Goal: Task Accomplishment & Management: Complete application form

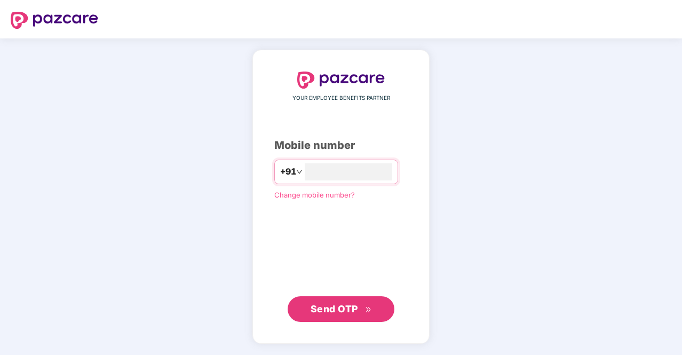
type input "**********"
click at [327, 299] on button "Send OTP" at bounding box center [341, 309] width 107 height 26
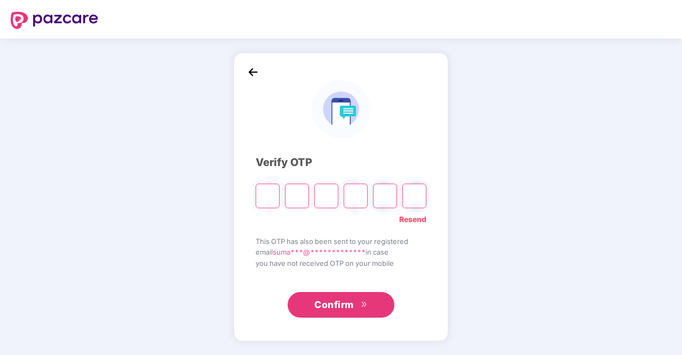
type input "*"
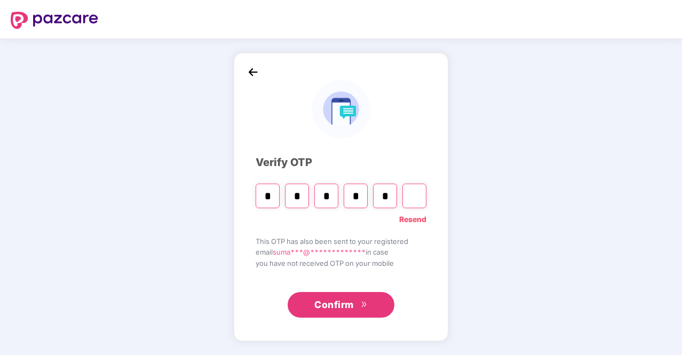
type input "*"
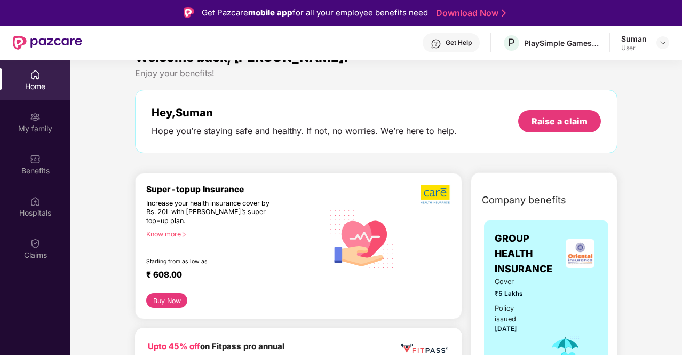
scroll to position [17, 0]
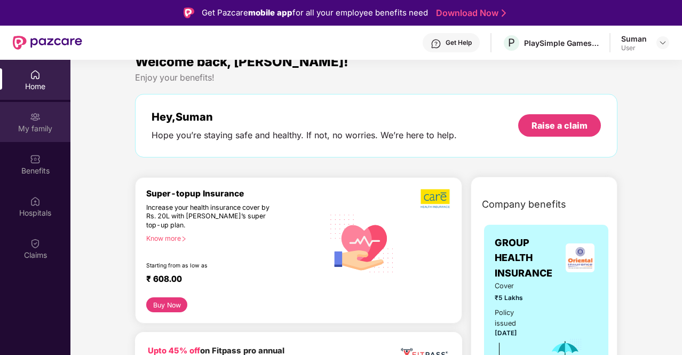
click at [38, 136] on div "My family" at bounding box center [35, 122] width 70 height 40
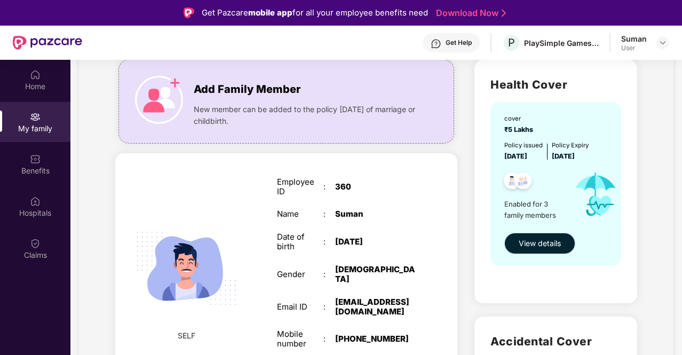
scroll to position [76, 0]
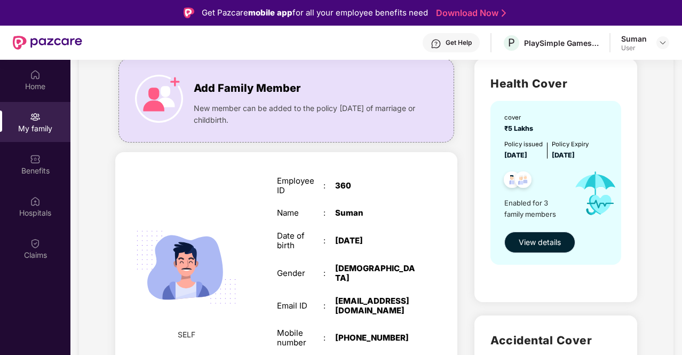
click at [534, 242] on span "View details" at bounding box center [540, 242] width 42 height 12
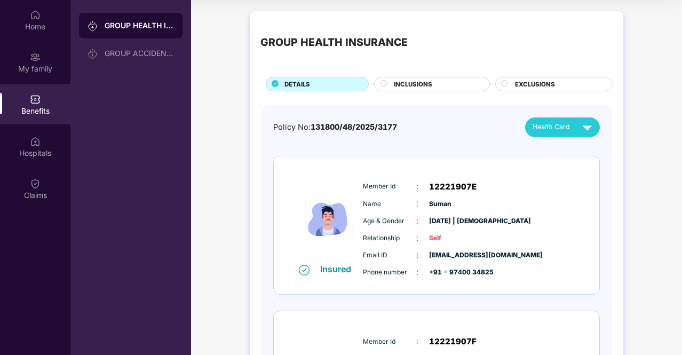
click at [401, 84] on span "INCLUSIONS" at bounding box center [413, 85] width 38 height 10
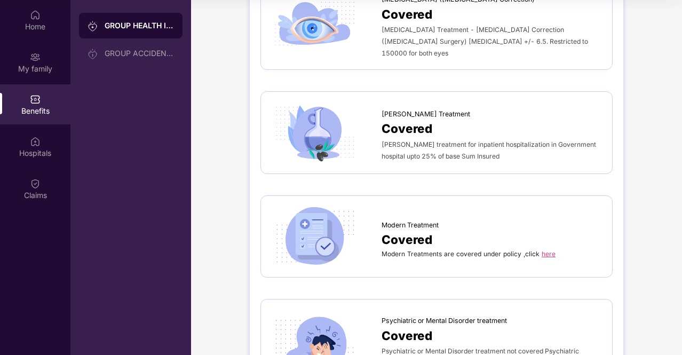
scroll to position [1563, 0]
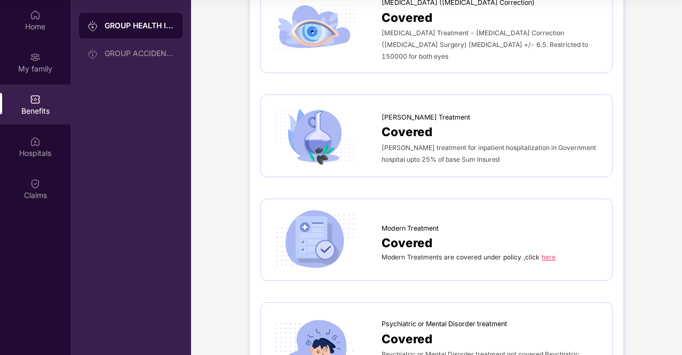
click at [543, 253] on link "here" at bounding box center [549, 257] width 14 height 8
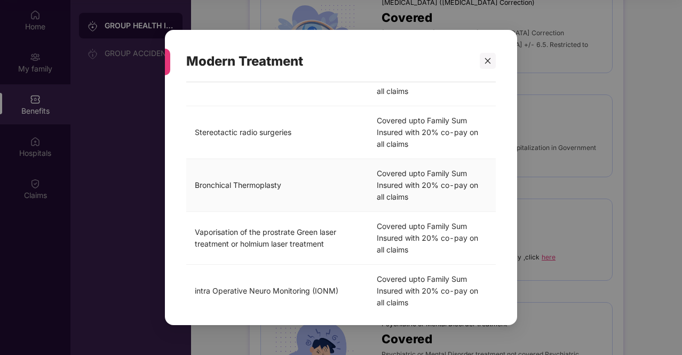
scroll to position [475, 0]
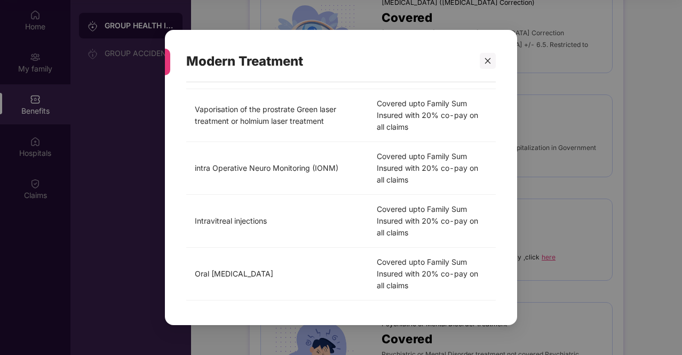
click at [564, 144] on div "Modern Treatment Modern Treatments are covered under policy ,click here Treatme…" at bounding box center [341, 177] width 682 height 355
click at [483, 57] on div at bounding box center [488, 61] width 16 height 16
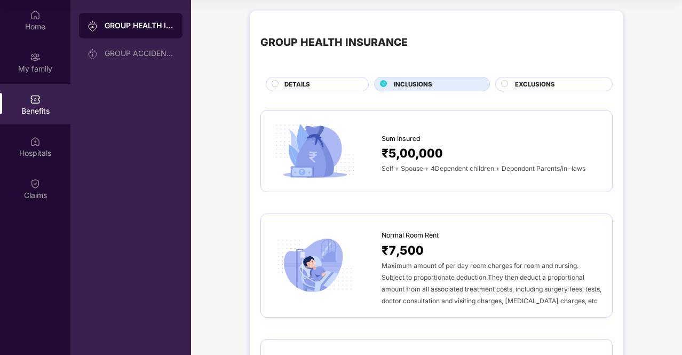
scroll to position [31, 0]
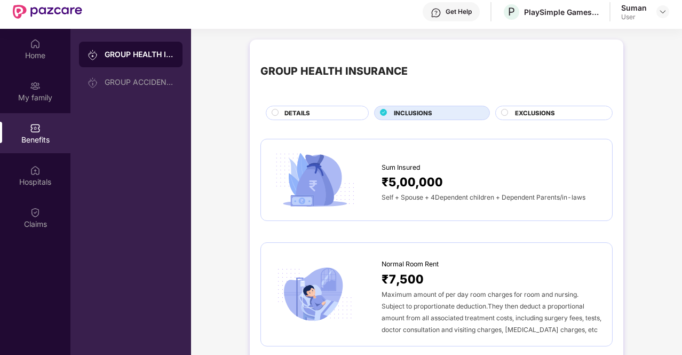
click at [521, 109] on span "EXCLUSIONS" at bounding box center [535, 113] width 40 height 10
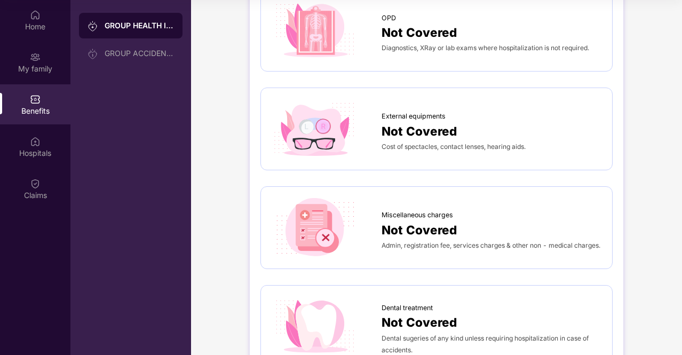
scroll to position [0, 0]
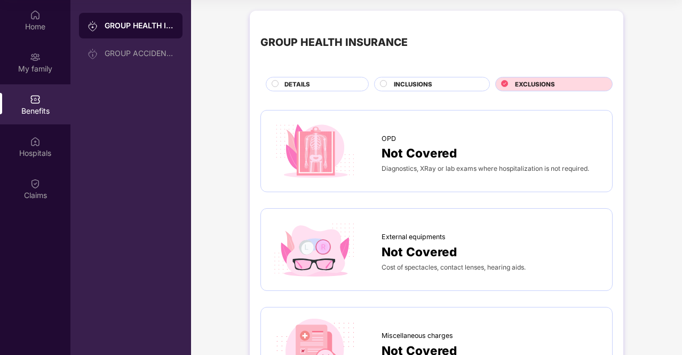
click at [428, 83] on span "INCLUSIONS" at bounding box center [413, 85] width 38 height 10
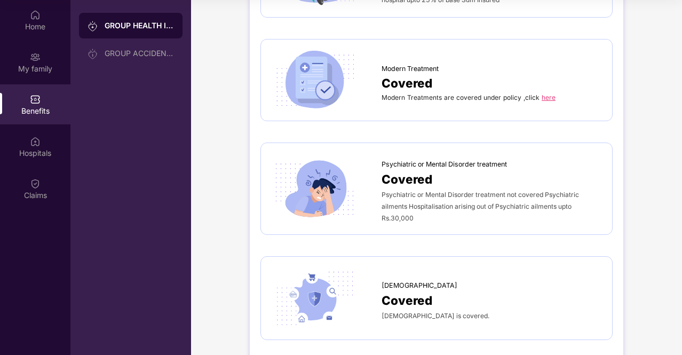
scroll to position [2023, 0]
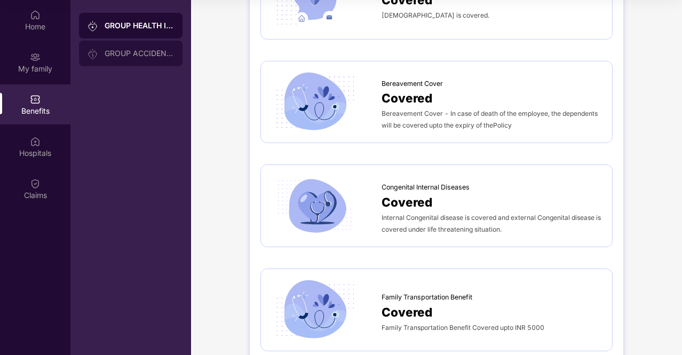
click at [131, 50] on div "GROUP ACCIDENTAL INSURANCE" at bounding box center [139, 53] width 69 height 9
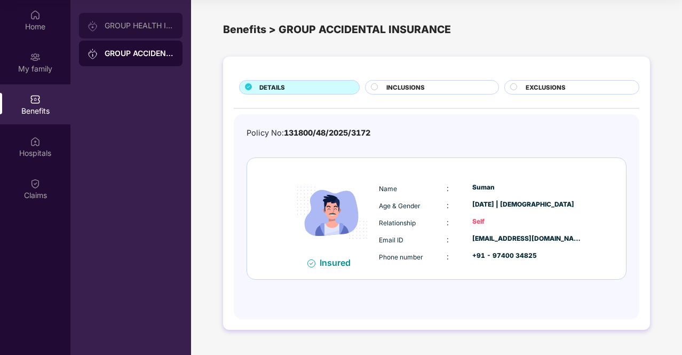
click at [142, 30] on div "GROUP HEALTH INSURANCE" at bounding box center [131, 26] width 104 height 26
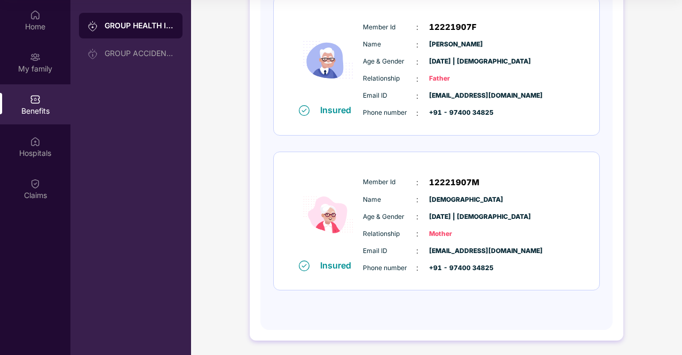
scroll to position [243, 0]
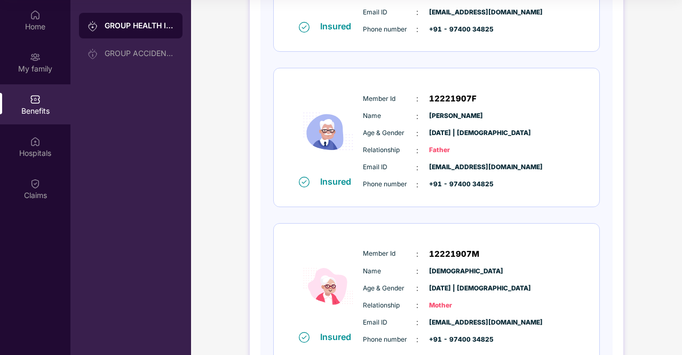
click at [367, 87] on div "Member Id : 12221907F Name : [PERSON_NAME] Age & Gender : [DATE] | [DEMOGRAPHIC…" at bounding box center [468, 141] width 217 height 109
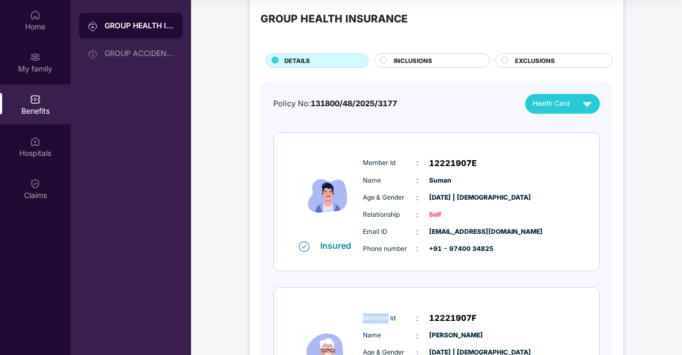
scroll to position [0, 0]
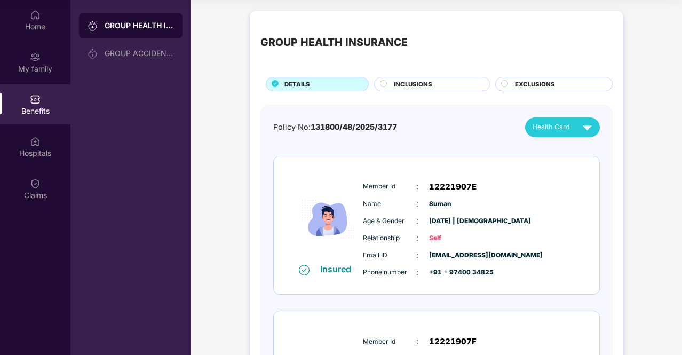
click at [414, 84] on span "INCLUSIONS" at bounding box center [413, 85] width 38 height 10
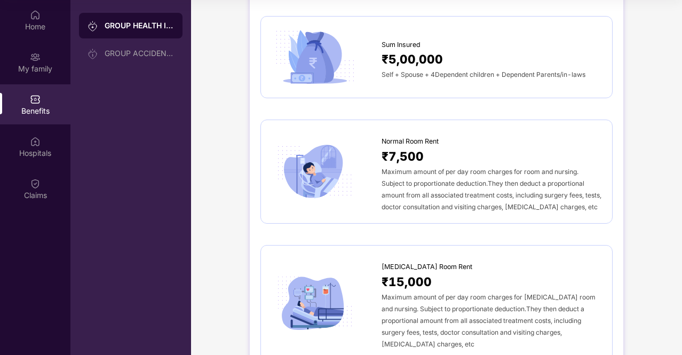
scroll to position [96, 0]
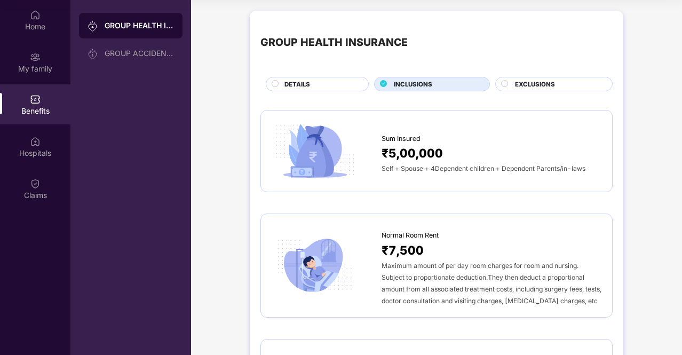
scroll to position [0, 0]
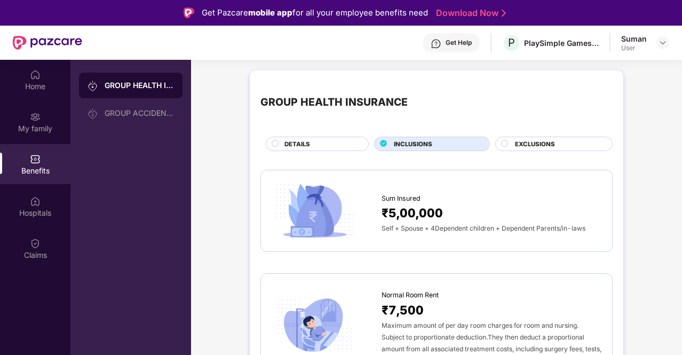
click at [524, 146] on span "EXCLUSIONS" at bounding box center [535, 144] width 40 height 10
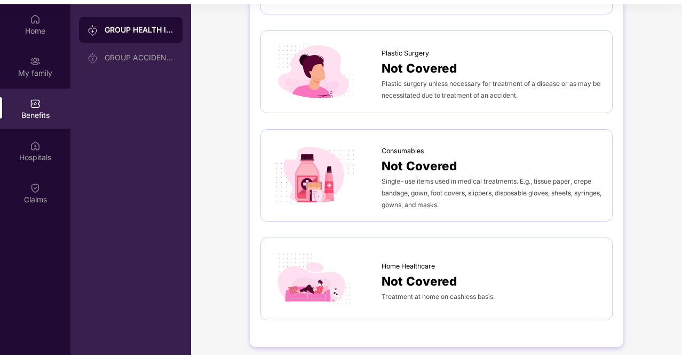
scroll to position [60, 0]
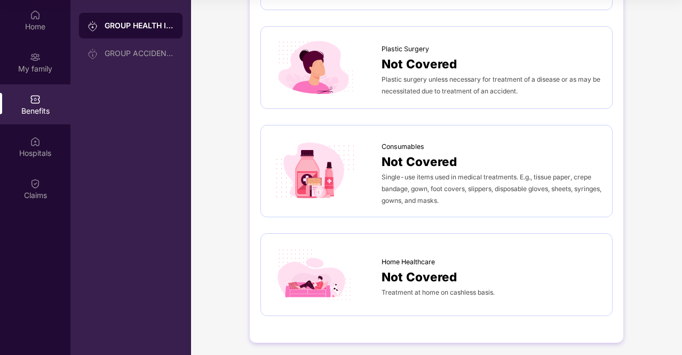
click at [408, 257] on span "Home Healthcare" at bounding box center [408, 262] width 53 height 11
click at [42, 66] on div "My family" at bounding box center [35, 68] width 70 height 11
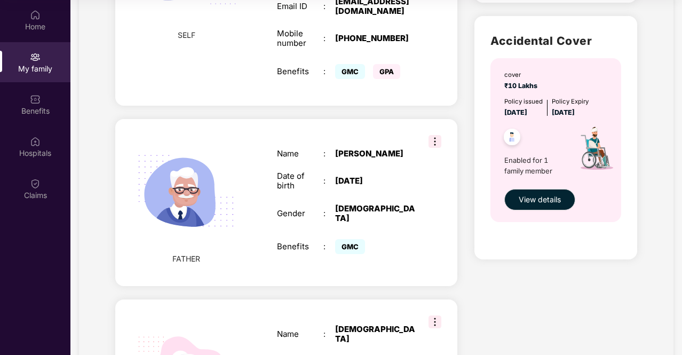
scroll to position [316, 0]
click at [157, 208] on img at bounding box center [185, 190] width 123 height 123
click at [95, 172] on div "My family Add Family Member New member can be added to the policy [DATE] of mar…" at bounding box center [376, 97] width 594 height 792
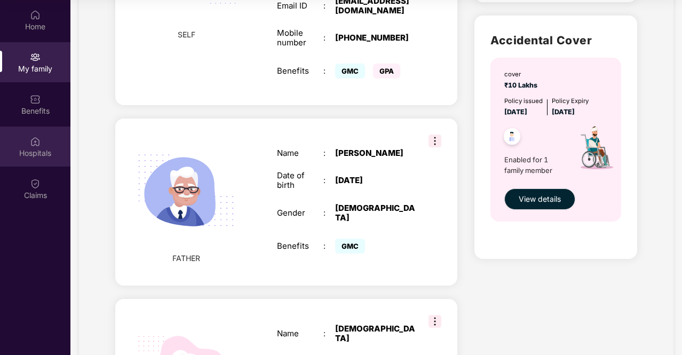
click at [54, 140] on div "Hospitals" at bounding box center [35, 146] width 70 height 40
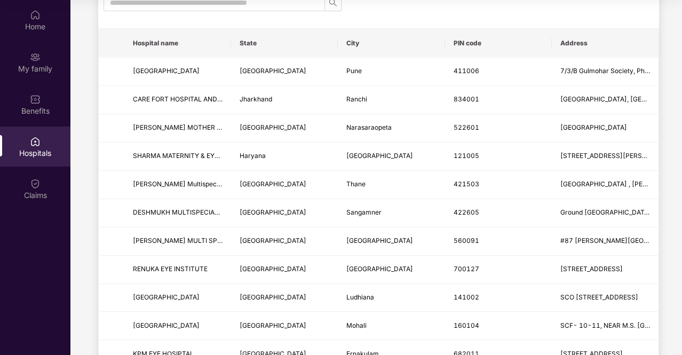
scroll to position [0, 0]
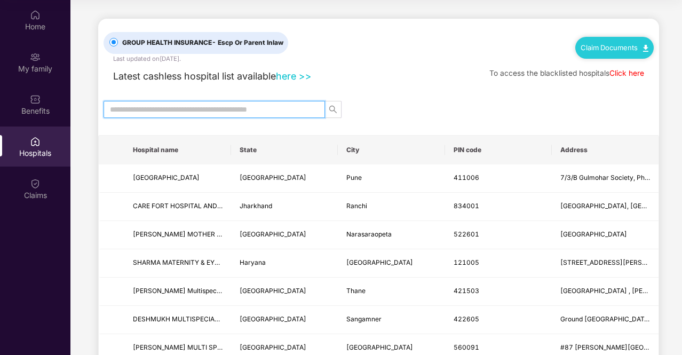
click at [165, 105] on input "text" at bounding box center [210, 110] width 200 height 12
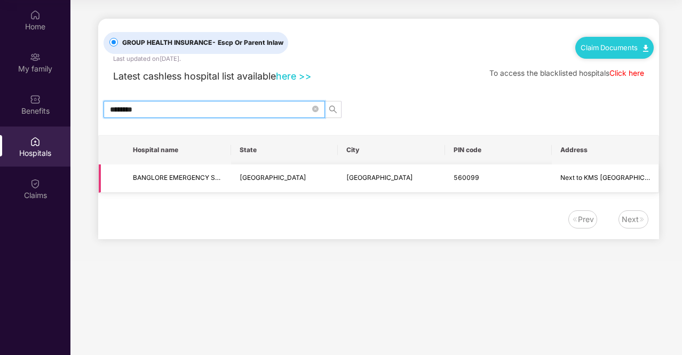
type input "********"
click at [212, 183] on td "BANGLORE EMERGENCY SURGICAL & TRAUMA CARE HOSPITAL (BEST HOSPITAL)" at bounding box center [177, 178] width 107 height 28
click at [316, 108] on icon "close-circle" at bounding box center [315, 109] width 6 height 6
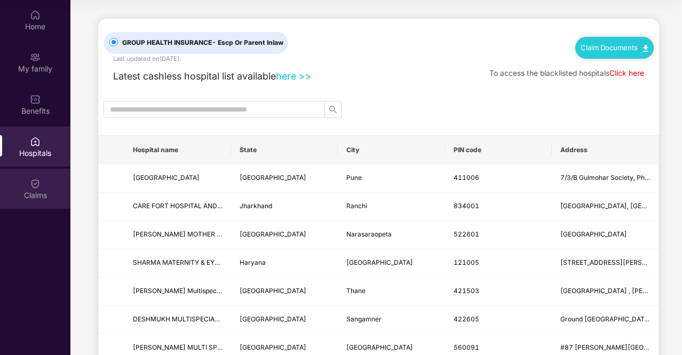
click at [31, 187] on img at bounding box center [35, 183] width 11 height 11
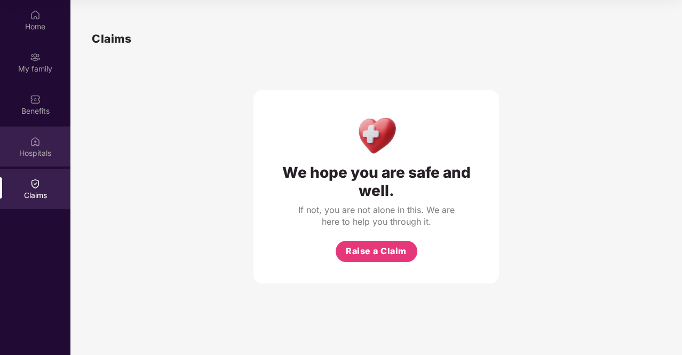
click at [35, 155] on div "Hospitals" at bounding box center [35, 153] width 70 height 11
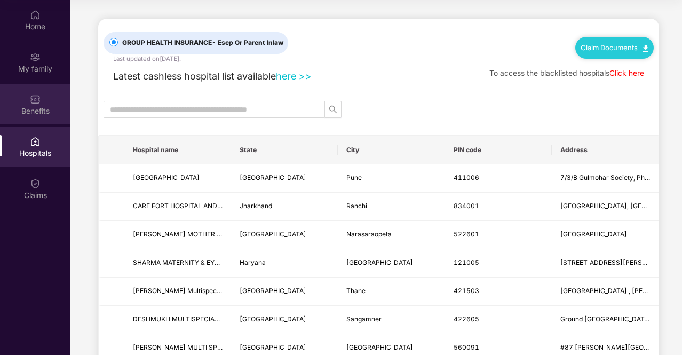
click at [31, 106] on div "Benefits" at bounding box center [35, 111] width 70 height 11
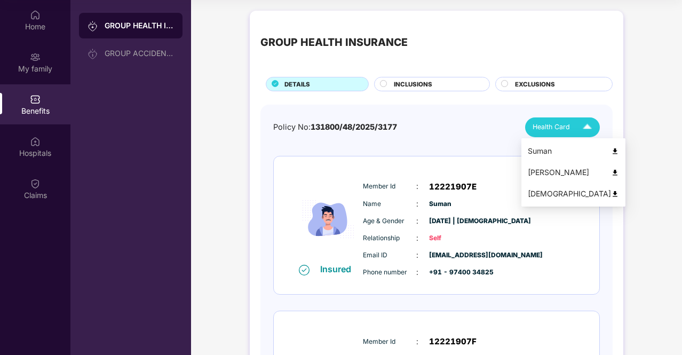
click at [583, 129] on img at bounding box center [587, 127] width 19 height 19
click at [611, 171] on img at bounding box center [615, 173] width 8 height 8
click at [584, 123] on img at bounding box center [587, 127] width 19 height 19
click at [611, 192] on img at bounding box center [615, 194] width 8 height 8
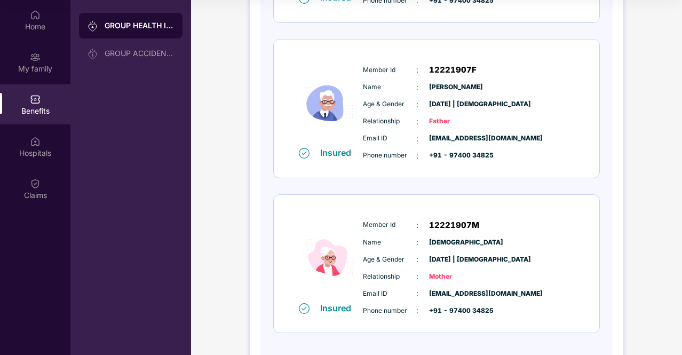
scroll to position [272, 0]
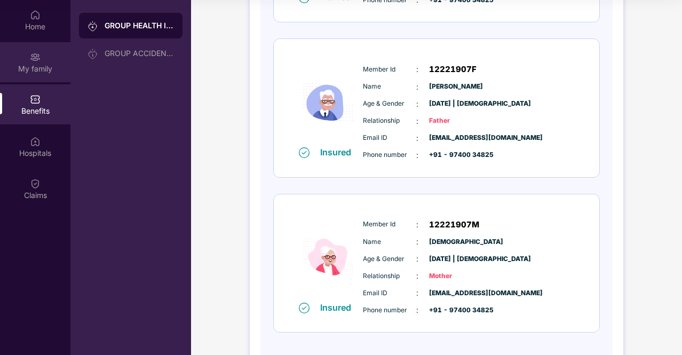
click at [38, 66] on div "My family" at bounding box center [35, 68] width 70 height 11
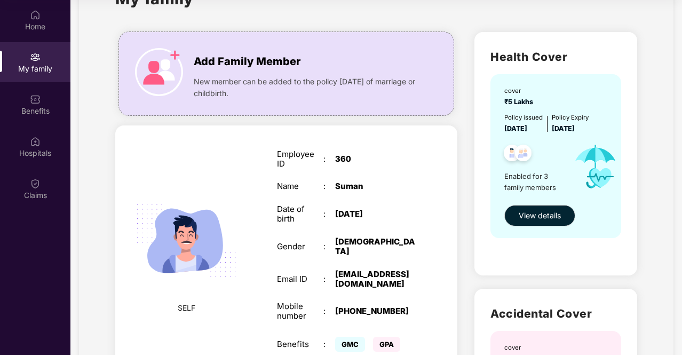
scroll to position [49, 0]
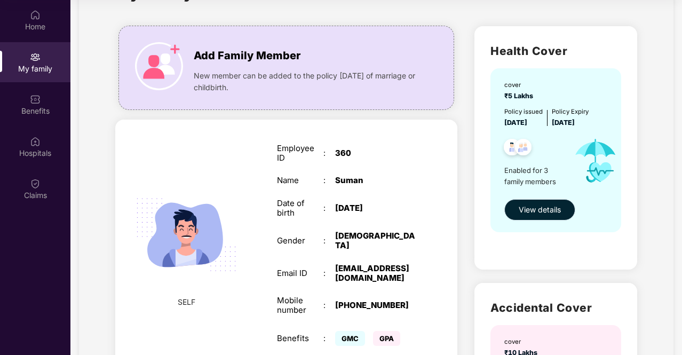
click at [553, 207] on span "View details" at bounding box center [540, 210] width 42 height 12
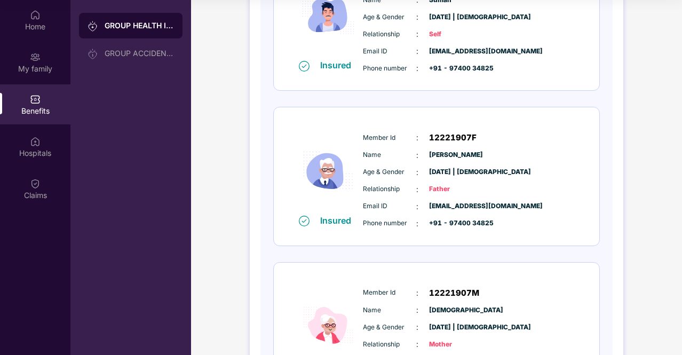
scroll to position [314, 0]
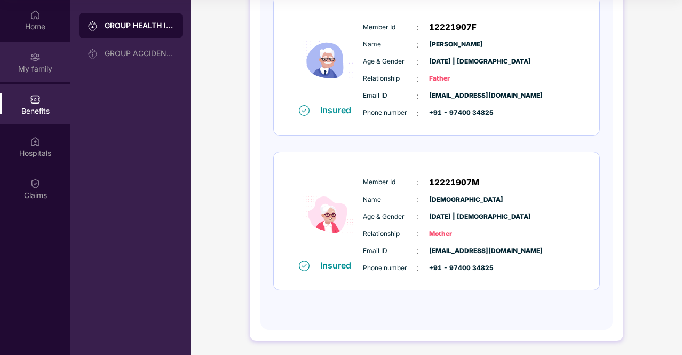
click at [28, 56] on div "My family" at bounding box center [35, 62] width 70 height 40
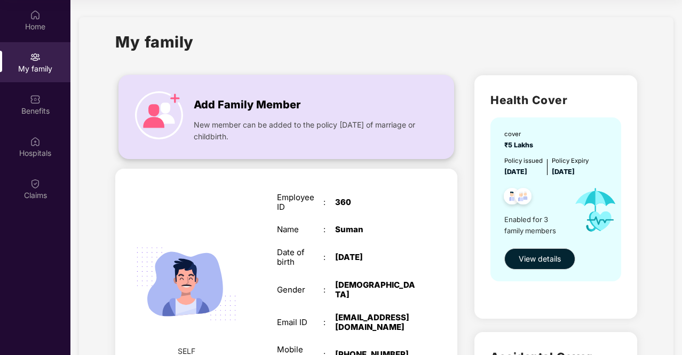
click at [201, 102] on span "Add Family Member" at bounding box center [247, 105] width 107 height 17
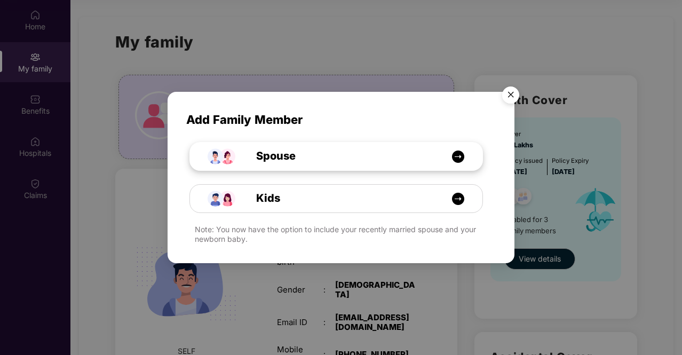
click at [346, 154] on div "Spouse" at bounding box center [341, 156] width 219 height 17
select select "****"
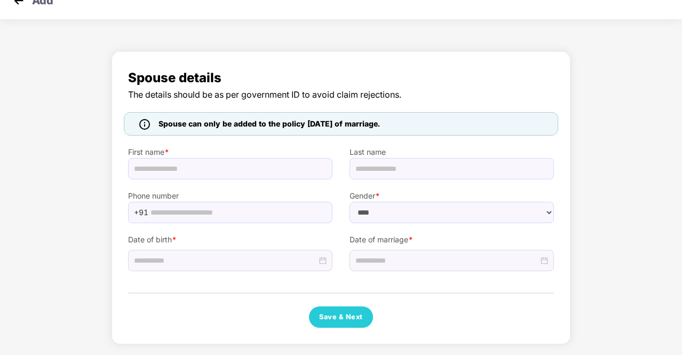
scroll to position [18, 0]
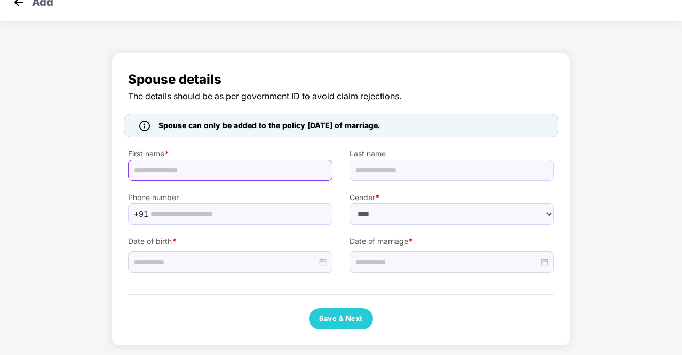
click at [213, 172] on input "text" at bounding box center [230, 170] width 204 height 21
type input "********"
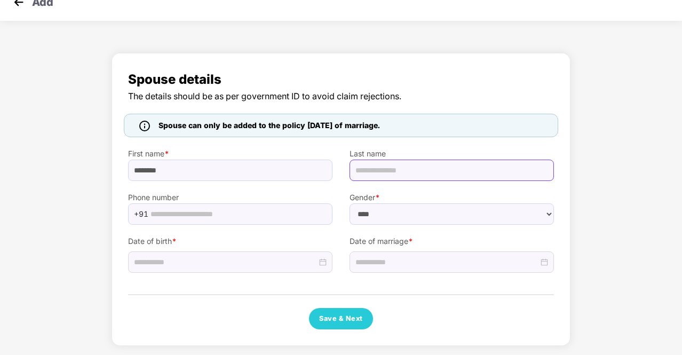
click at [363, 174] on input "text" at bounding box center [452, 170] width 204 height 21
type input "*"
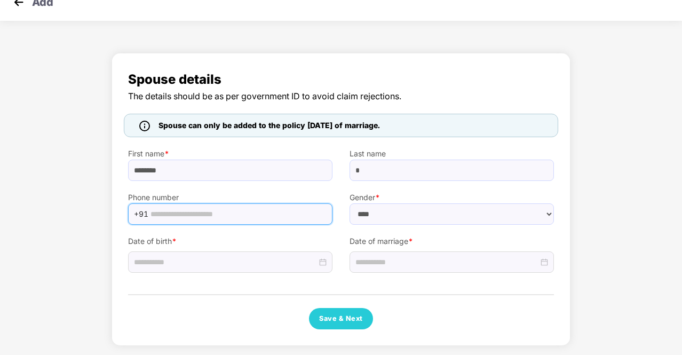
click at [221, 208] on input "text" at bounding box center [238, 214] width 176 height 16
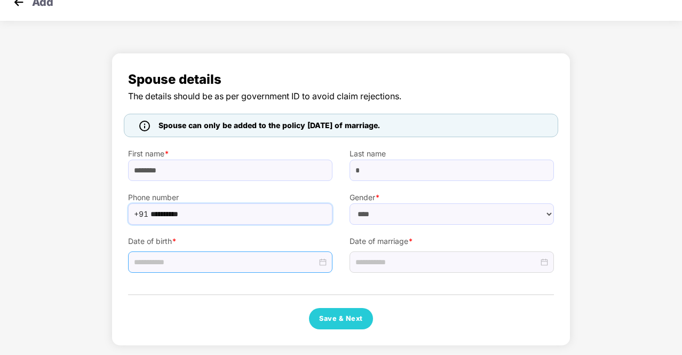
type input "**********"
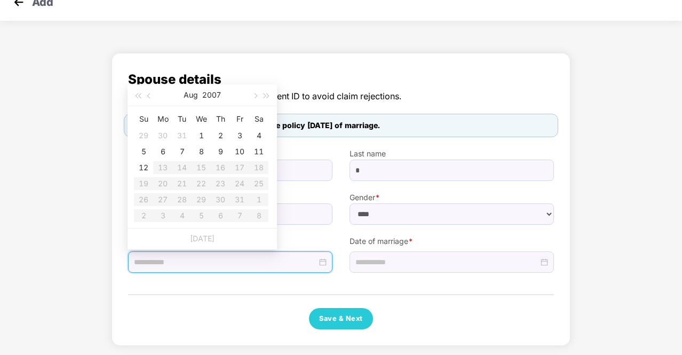
click at [176, 264] on input at bounding box center [225, 262] width 183 height 12
type input "**********"
click at [147, 96] on button "button" at bounding box center [150, 94] width 12 height 21
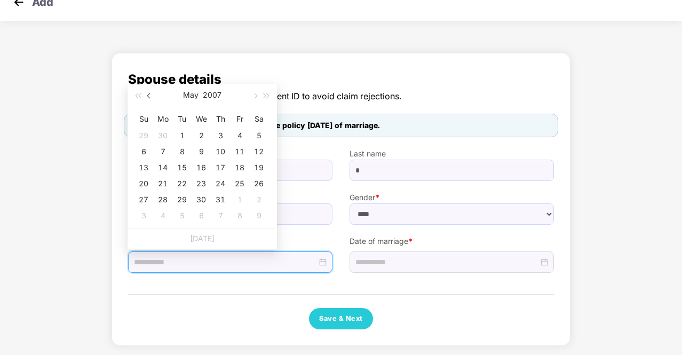
click at [147, 96] on button "button" at bounding box center [150, 94] width 12 height 21
click at [138, 94] on span "button" at bounding box center [137, 95] width 5 height 5
click at [135, 94] on span "button" at bounding box center [137, 95] width 5 height 5
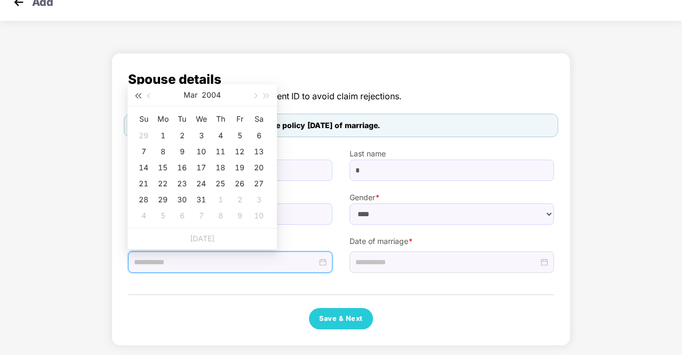
click at [135, 94] on span "button" at bounding box center [137, 95] width 5 height 5
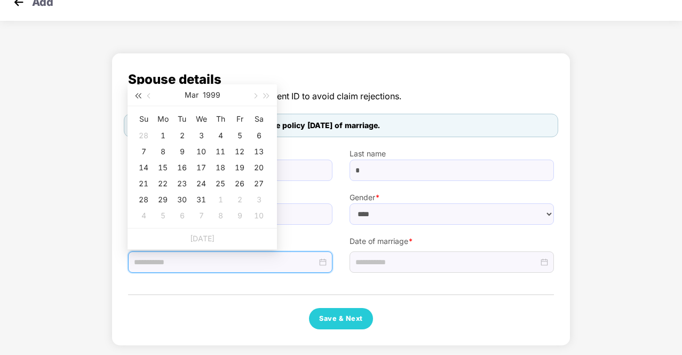
click at [135, 94] on span "button" at bounding box center [137, 95] width 5 height 5
type input "**********"
click at [253, 95] on span "button" at bounding box center [254, 95] width 5 height 5
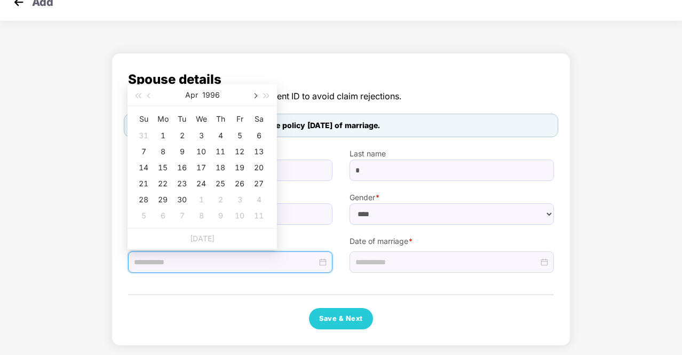
click at [253, 95] on span "button" at bounding box center [254, 95] width 5 height 5
type input "**********"
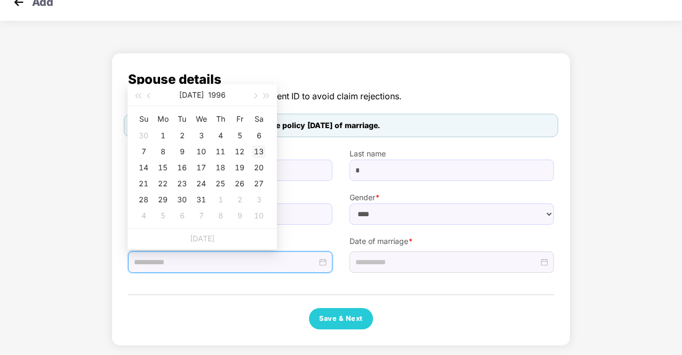
click at [256, 150] on div "13" at bounding box center [258, 151] width 13 height 13
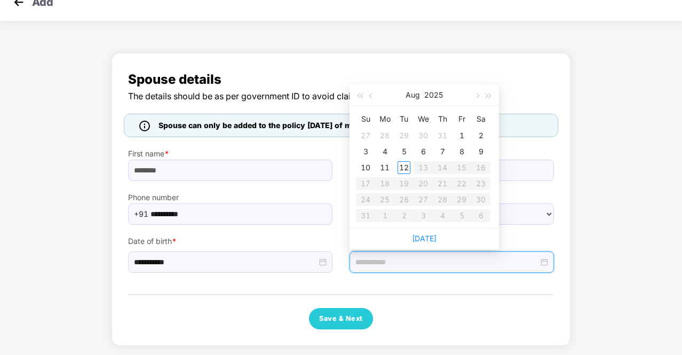
click at [383, 261] on input at bounding box center [446, 262] width 183 height 12
type input "**********"
click at [371, 93] on span "button" at bounding box center [371, 95] width 5 height 5
click at [478, 93] on button "button" at bounding box center [477, 94] width 12 height 21
click at [359, 97] on span "button" at bounding box center [359, 95] width 5 height 5
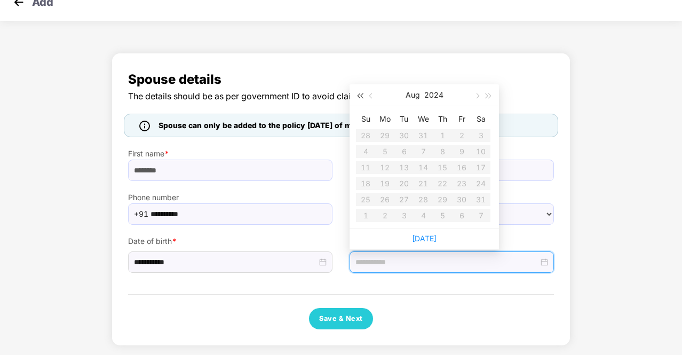
click at [359, 97] on span "button" at bounding box center [359, 95] width 5 height 5
click at [476, 96] on span "button" at bounding box center [476, 95] width 5 height 5
click at [475, 96] on span "button" at bounding box center [476, 95] width 5 height 5
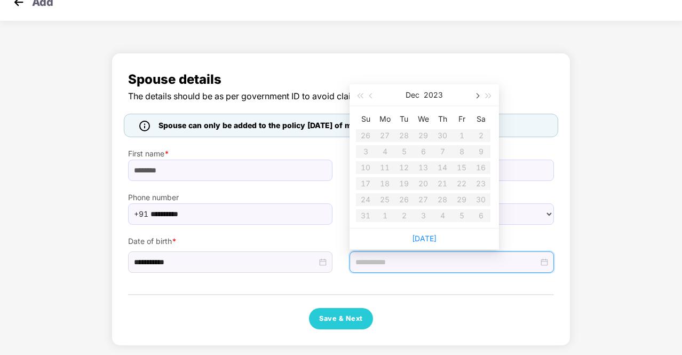
click at [475, 96] on span "button" at bounding box center [476, 95] width 5 height 5
click at [488, 94] on span "button" at bounding box center [488, 95] width 5 height 5
click at [359, 96] on span "button" at bounding box center [359, 95] width 5 height 5
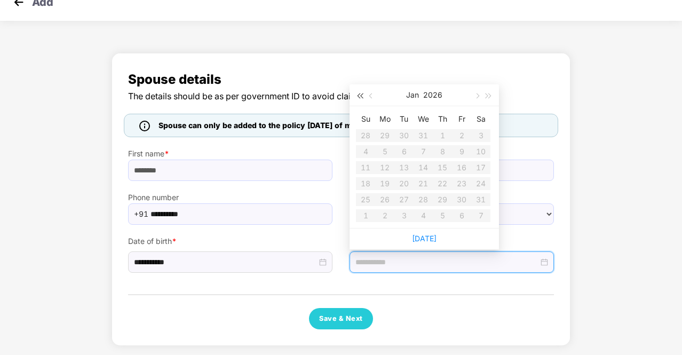
click at [359, 96] on span "button" at bounding box center [359, 95] width 5 height 5
click at [477, 101] on button "button" at bounding box center [477, 94] width 12 height 21
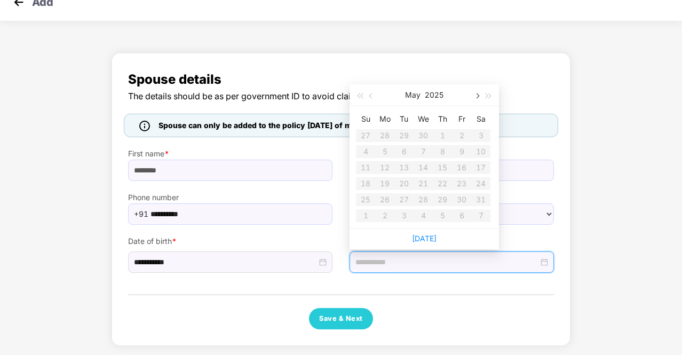
click at [477, 101] on button "button" at bounding box center [477, 94] width 12 height 21
click at [370, 98] on button "button" at bounding box center [372, 94] width 12 height 21
type input "**********"
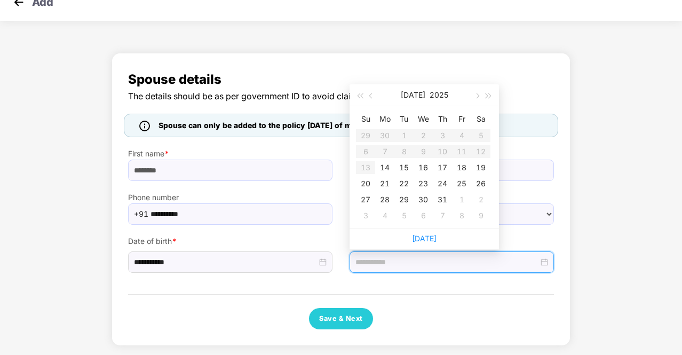
type input "**********"
click at [478, 98] on button "button" at bounding box center [477, 94] width 12 height 21
click at [370, 96] on span "button" at bounding box center [371, 95] width 5 height 5
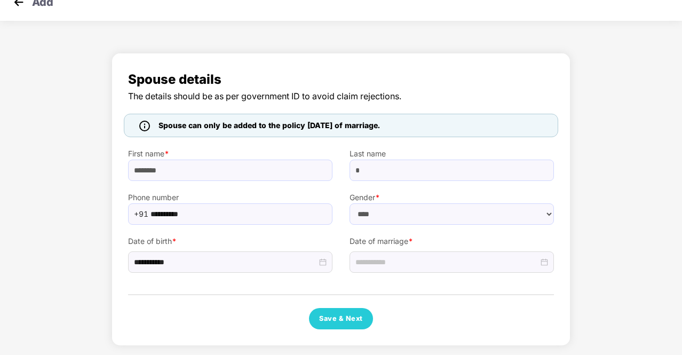
click at [451, 68] on div "**********" at bounding box center [341, 199] width 459 height 293
click at [416, 263] on input at bounding box center [446, 262] width 183 height 12
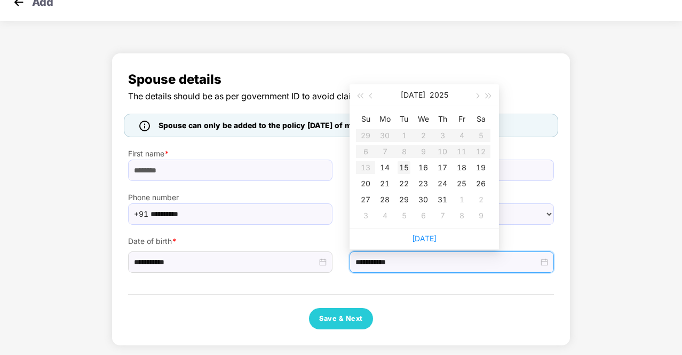
type input "**********"
click at [360, 99] on button "button" at bounding box center [360, 94] width 12 height 21
click at [488, 99] on button "button" at bounding box center [489, 94] width 12 height 21
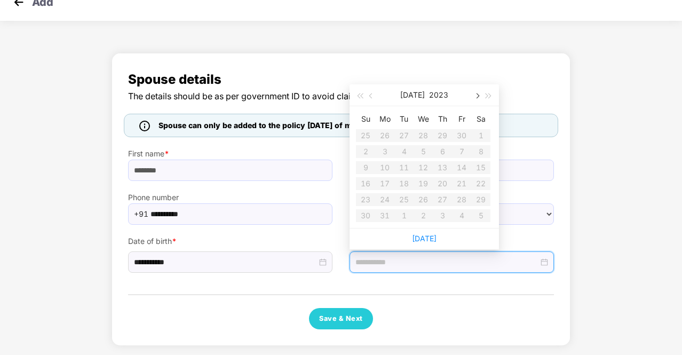
click at [475, 97] on span "button" at bounding box center [476, 95] width 5 height 5
click at [370, 92] on button "button" at bounding box center [372, 94] width 12 height 21
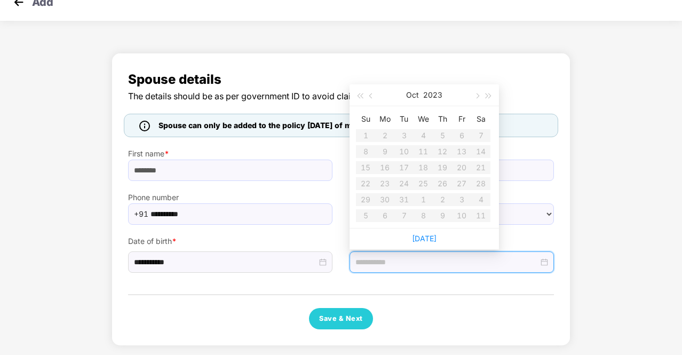
click at [382, 167] on table "Su Mo Tu We Th Fr Sa 1 2 3 4 5 6 7 8 9 10 11 12 13 14 15 16 17 18 19 20 21 22 2…" at bounding box center [423, 166] width 134 height 113
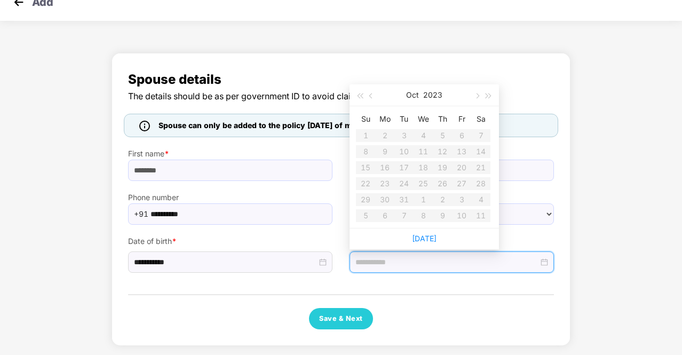
click at [382, 167] on table "Su Mo Tu We Th Fr Sa 1 2 3 4 5 6 7 8 9 10 11 12 13 14 15 16 17 18 19 20 21 22 2…" at bounding box center [423, 166] width 134 height 113
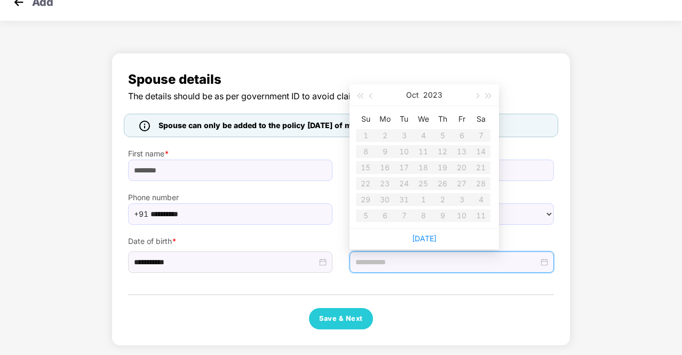
click at [382, 167] on table "Su Mo Tu We Th Fr Sa 1 2 3 4 5 6 7 8 9 10 11 12 13 14 15 16 17 18 19 20 21 22 2…" at bounding box center [423, 166] width 134 height 113
click at [419, 308] on div "Save & Next" at bounding box center [341, 318] width 426 height 21
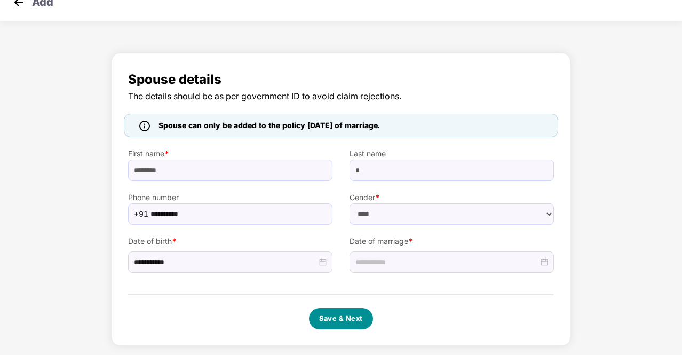
click at [331, 320] on button "Save & Next" at bounding box center [341, 318] width 64 height 21
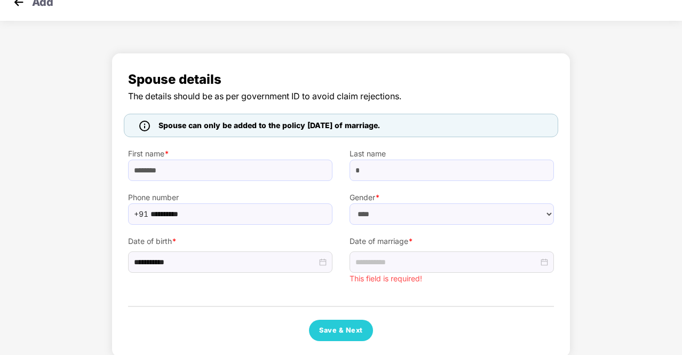
scroll to position [29, 0]
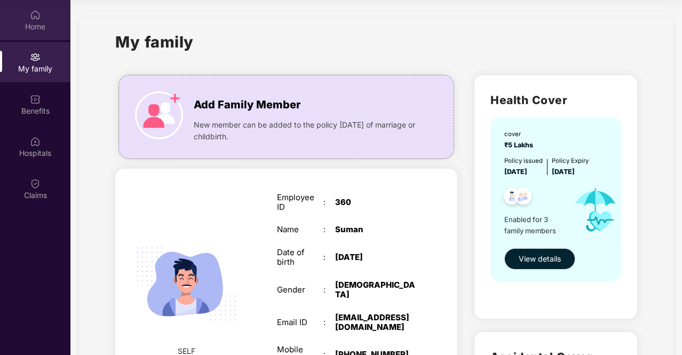
click at [36, 23] on div "Home" at bounding box center [35, 26] width 70 height 11
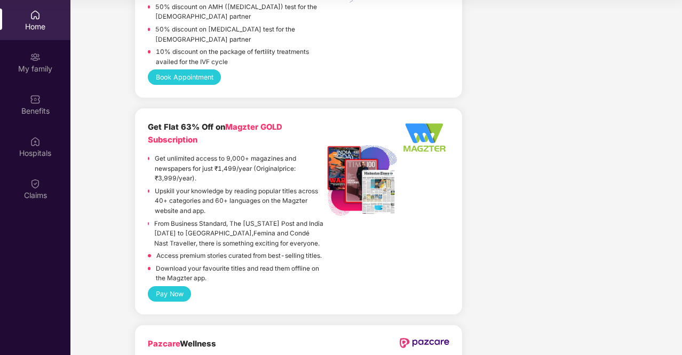
scroll to position [2383, 0]
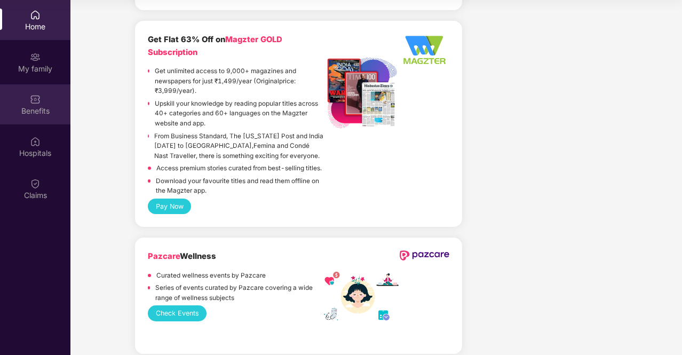
click at [39, 100] on img at bounding box center [35, 99] width 11 height 11
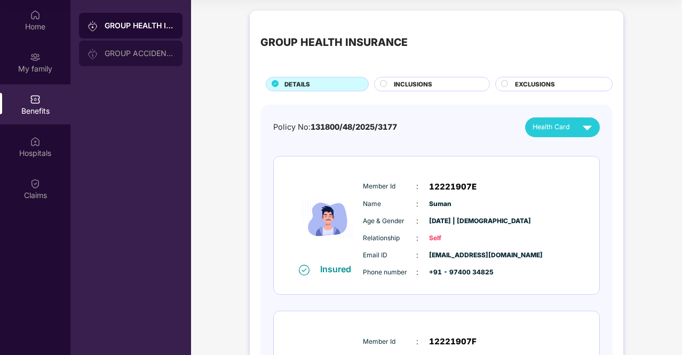
click at [125, 44] on div "GROUP ACCIDENTAL INSURANCE" at bounding box center [131, 54] width 104 height 26
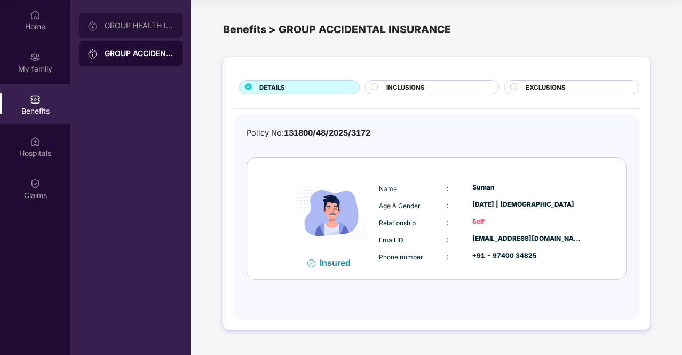
click at [107, 28] on div "GROUP HEALTH INSURANCE" at bounding box center [139, 25] width 69 height 9
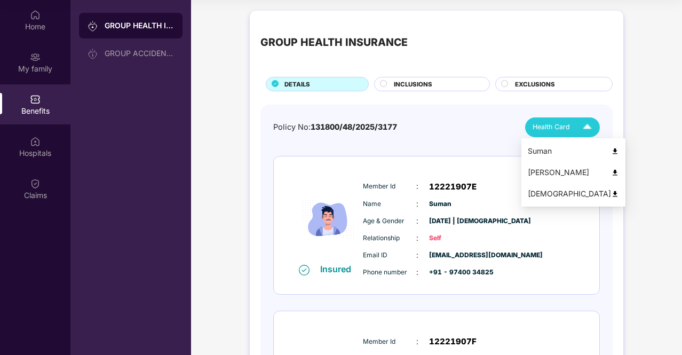
click at [571, 123] on div "Health Card" at bounding box center [565, 127] width 64 height 19
click at [611, 149] on img at bounding box center [615, 151] width 8 height 8
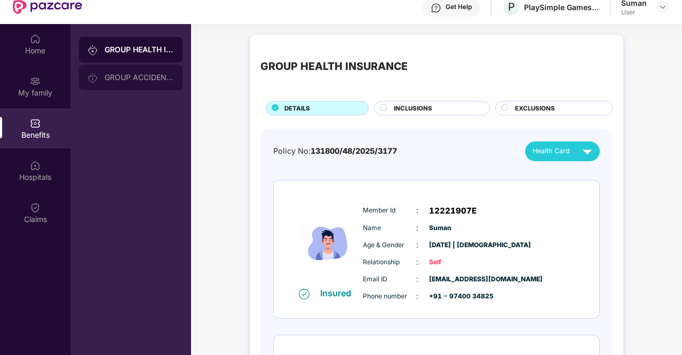
click at [136, 73] on div "GROUP ACCIDENTAL INSURANCE" at bounding box center [139, 77] width 69 height 9
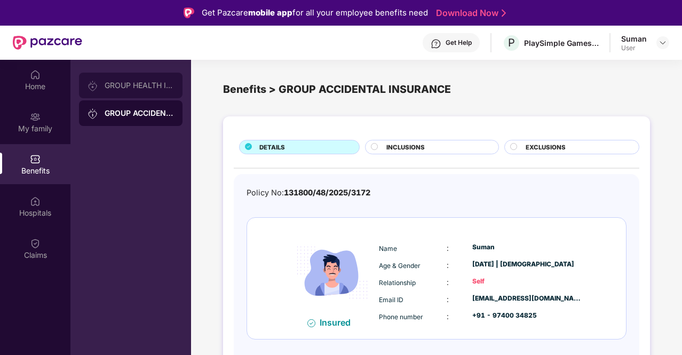
click at [162, 91] on div "GROUP HEALTH INSURANCE" at bounding box center [131, 86] width 104 height 26
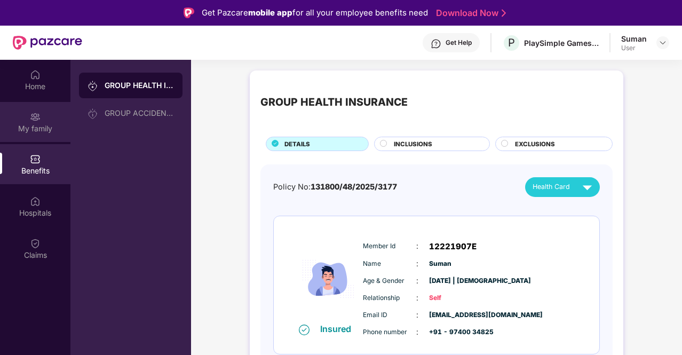
click at [35, 129] on div "My family" at bounding box center [35, 128] width 70 height 11
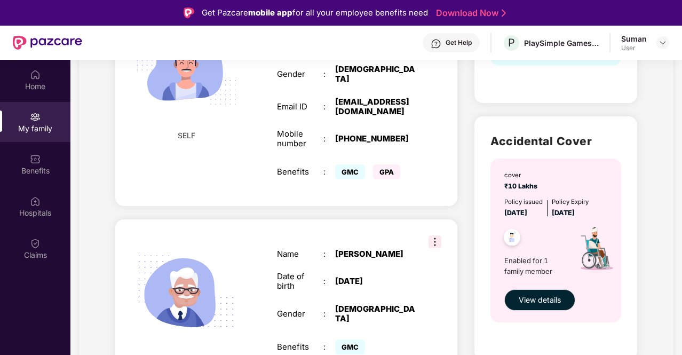
scroll to position [276, 0]
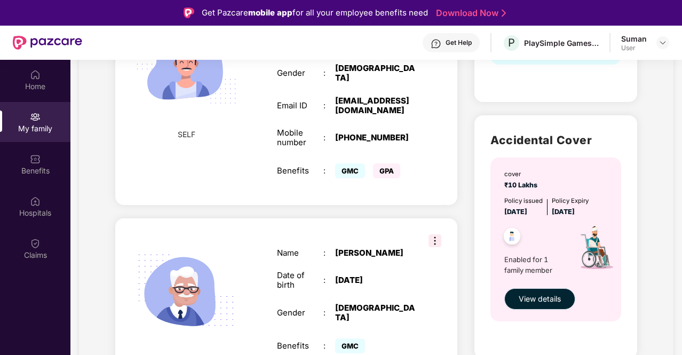
click at [534, 299] on span "View details" at bounding box center [540, 299] width 42 height 12
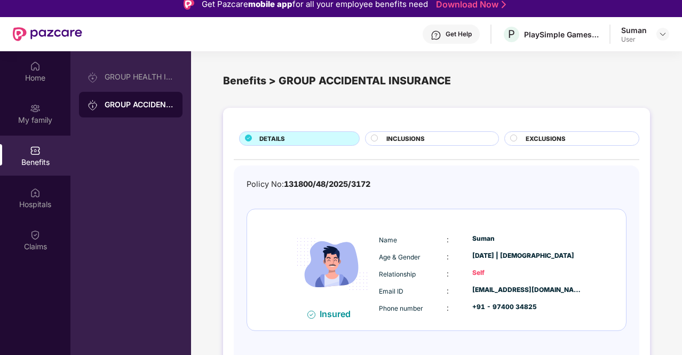
scroll to position [0, 0]
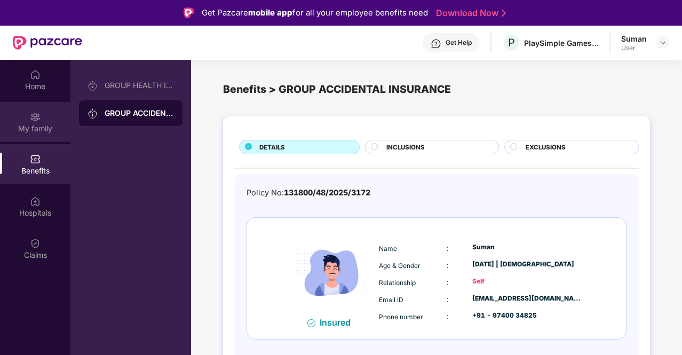
click at [34, 128] on div "My family" at bounding box center [35, 128] width 70 height 11
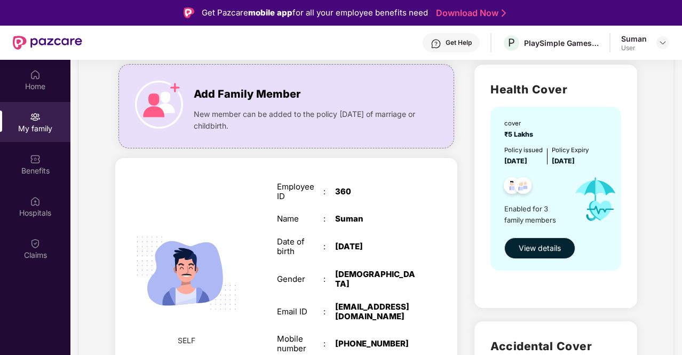
scroll to position [70, 0]
